Goal: Complete application form: Complete application form

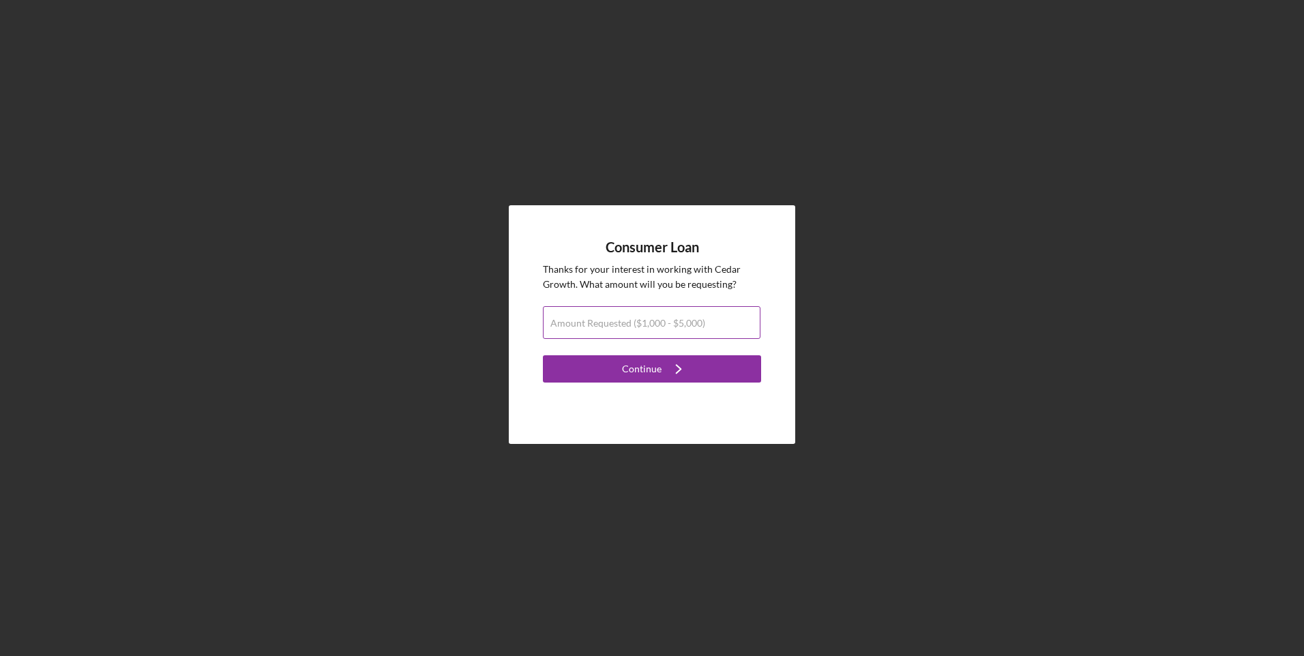
click at [721, 325] on input "Amount Requested ($1,000 - $5,000)" at bounding box center [652, 322] width 218 height 33
type input "$1,000"
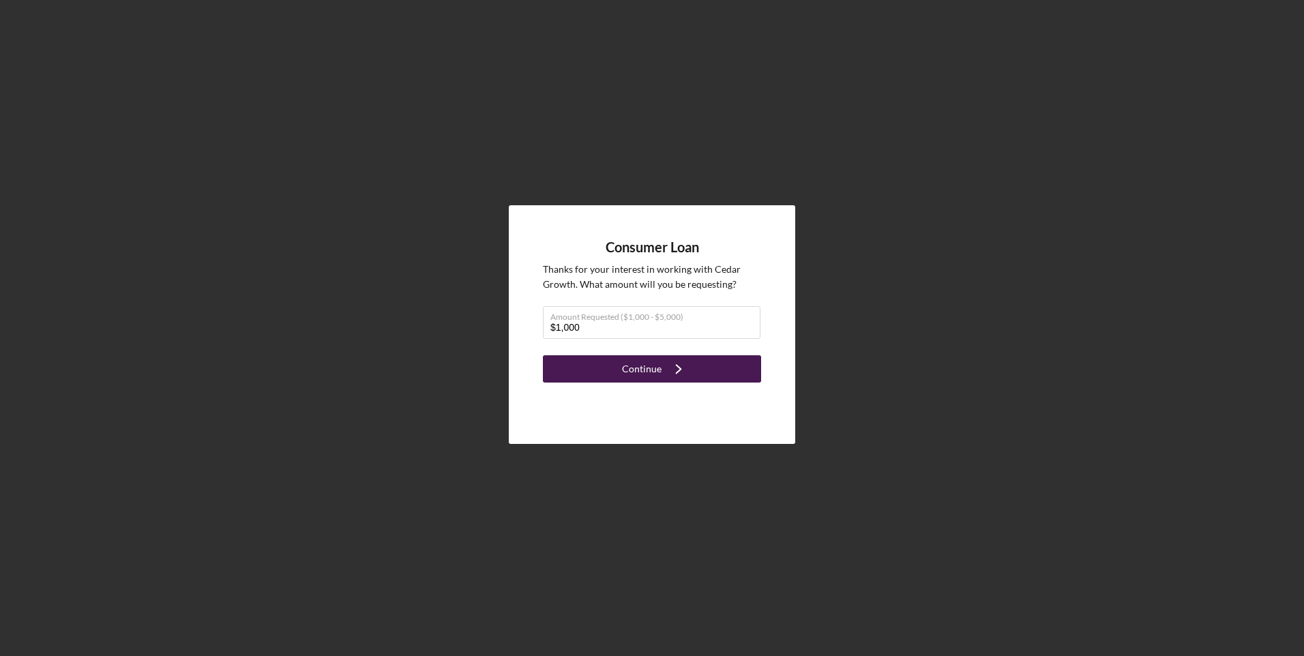
click at [630, 374] on div "Continue" at bounding box center [642, 368] width 40 height 27
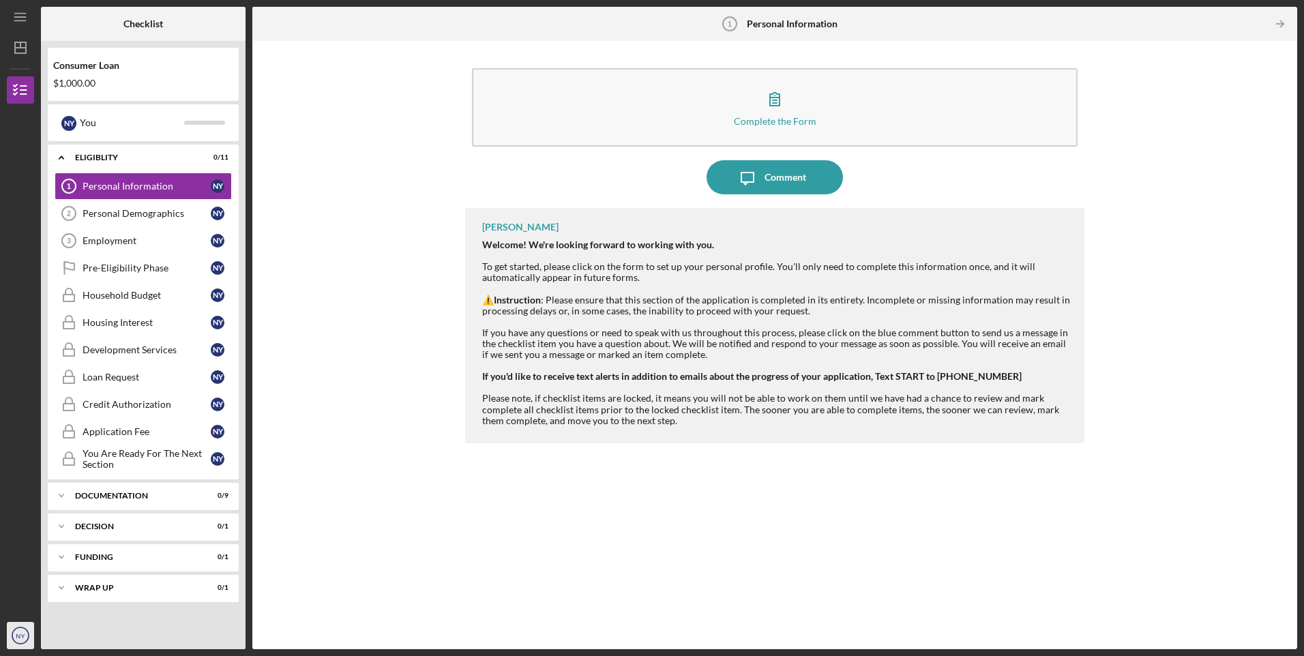
click at [20, 641] on icon "NY" at bounding box center [20, 635] width 27 height 34
click at [36, 600] on link "Logout" at bounding box center [83, 603] width 150 height 28
